Goal: Information Seeking & Learning: Learn about a topic

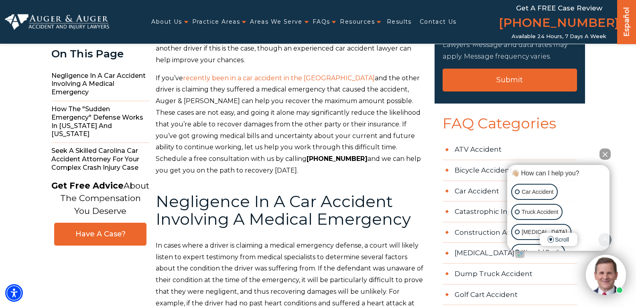
scroll to position [402, 0]
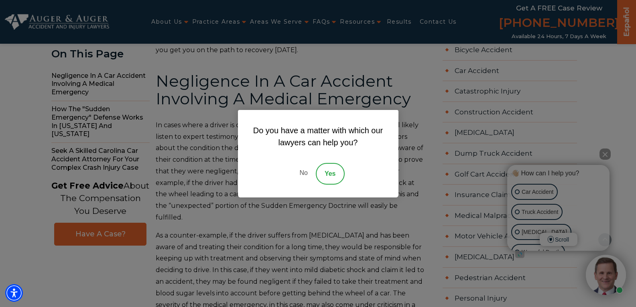
click at [300, 174] on link "No" at bounding box center [304, 174] width 24 height 22
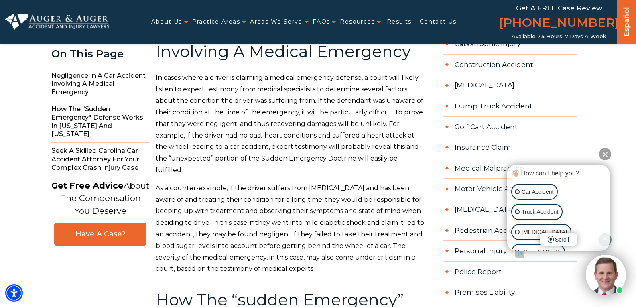
scroll to position [442, 0]
